Goal: Entertainment & Leisure: Consume media (video, audio)

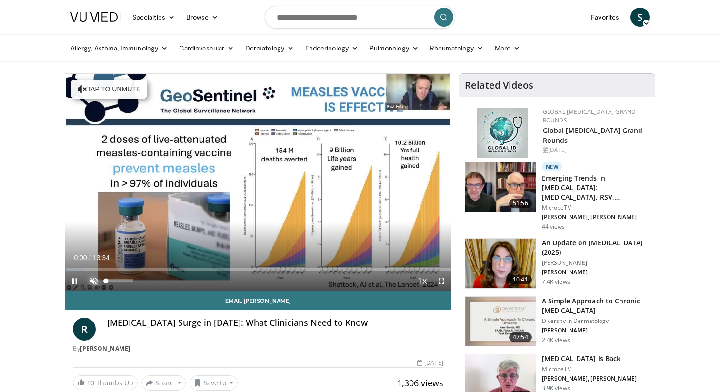
click at [95, 279] on span "Video Player" at bounding box center [93, 280] width 19 height 19
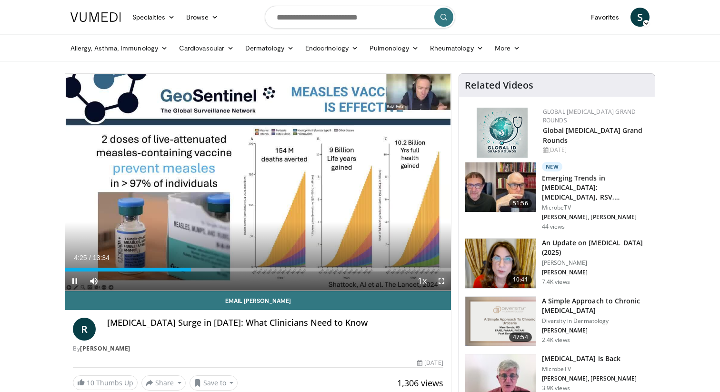
click at [441, 281] on span "Video Player" at bounding box center [441, 280] width 19 height 19
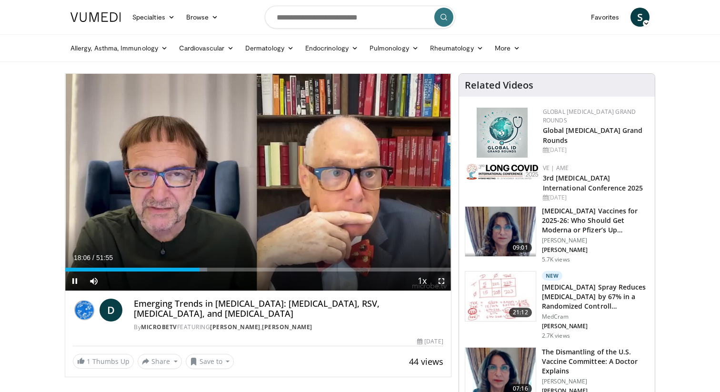
click at [447, 279] on span "Video Player" at bounding box center [441, 280] width 19 height 19
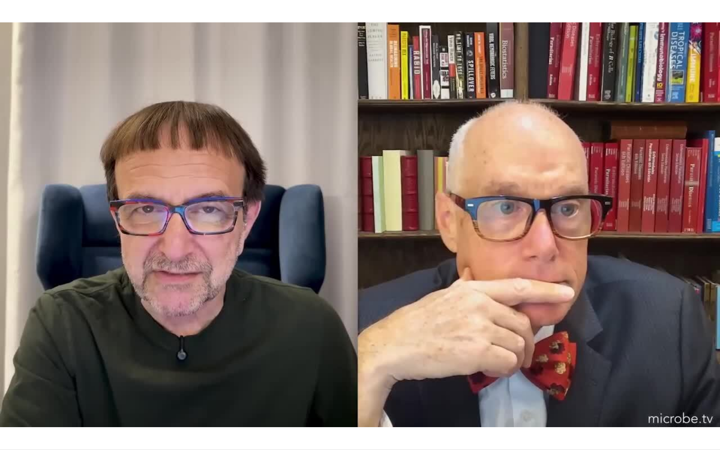
click at [447, 337] on div "10 seconds Tap to unmute" at bounding box center [360, 224] width 720 height 449
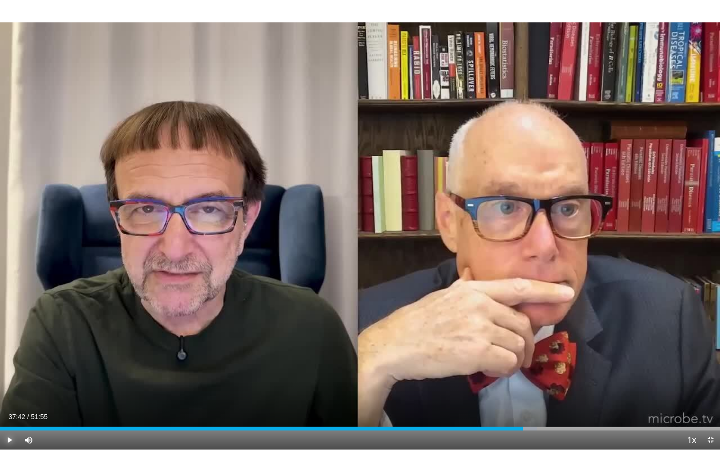
click at [10, 391] on span "Video Player" at bounding box center [9, 439] width 19 height 19
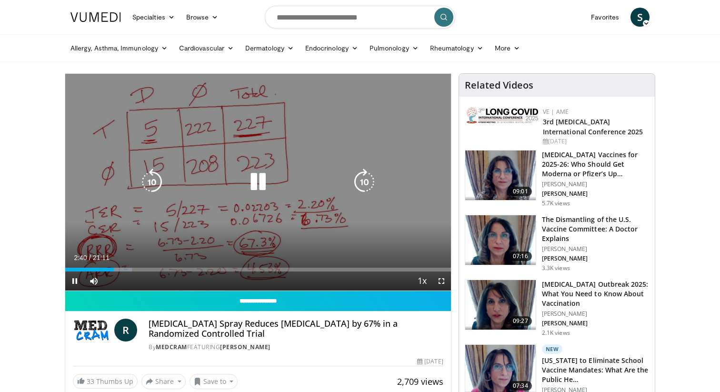
click at [259, 179] on icon "Video Player" at bounding box center [258, 181] width 27 height 27
